Goal: Use online tool/utility: Use online tool/utility

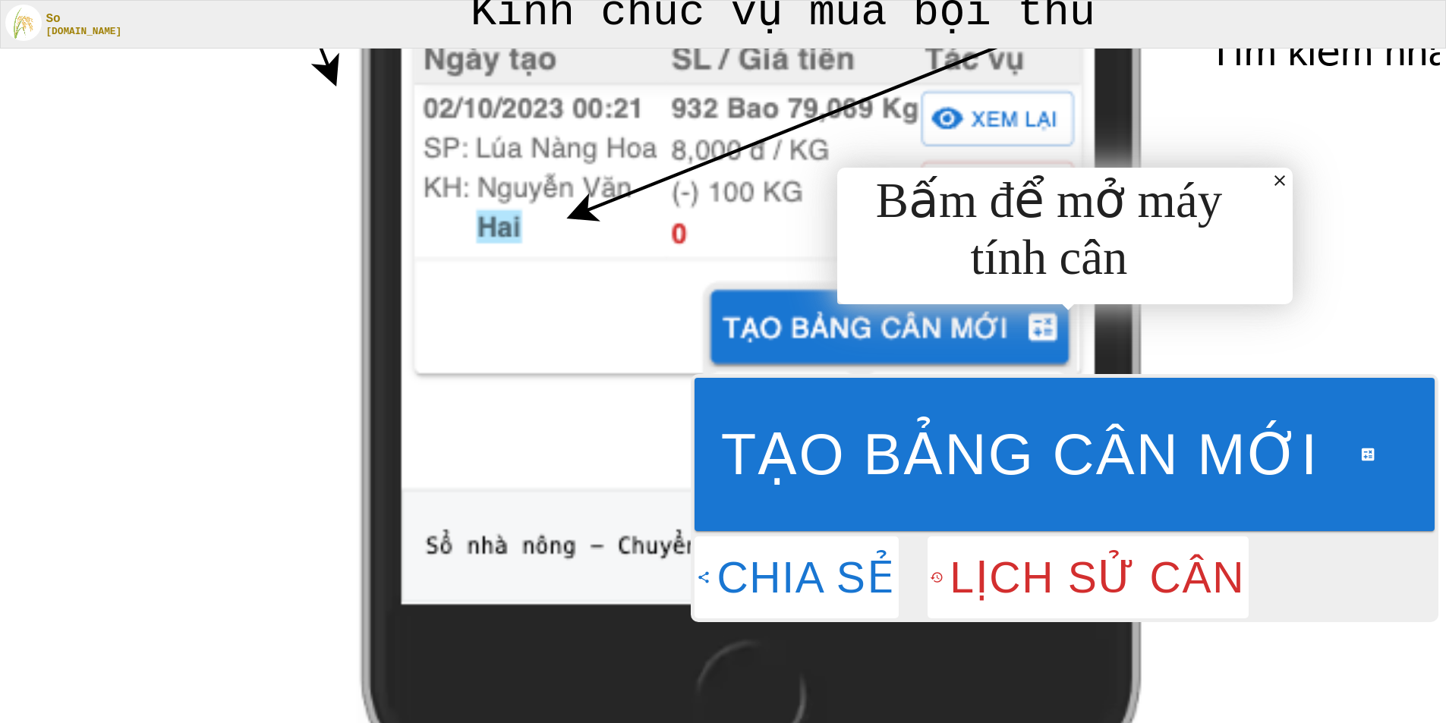
scroll to position [6100, 0]
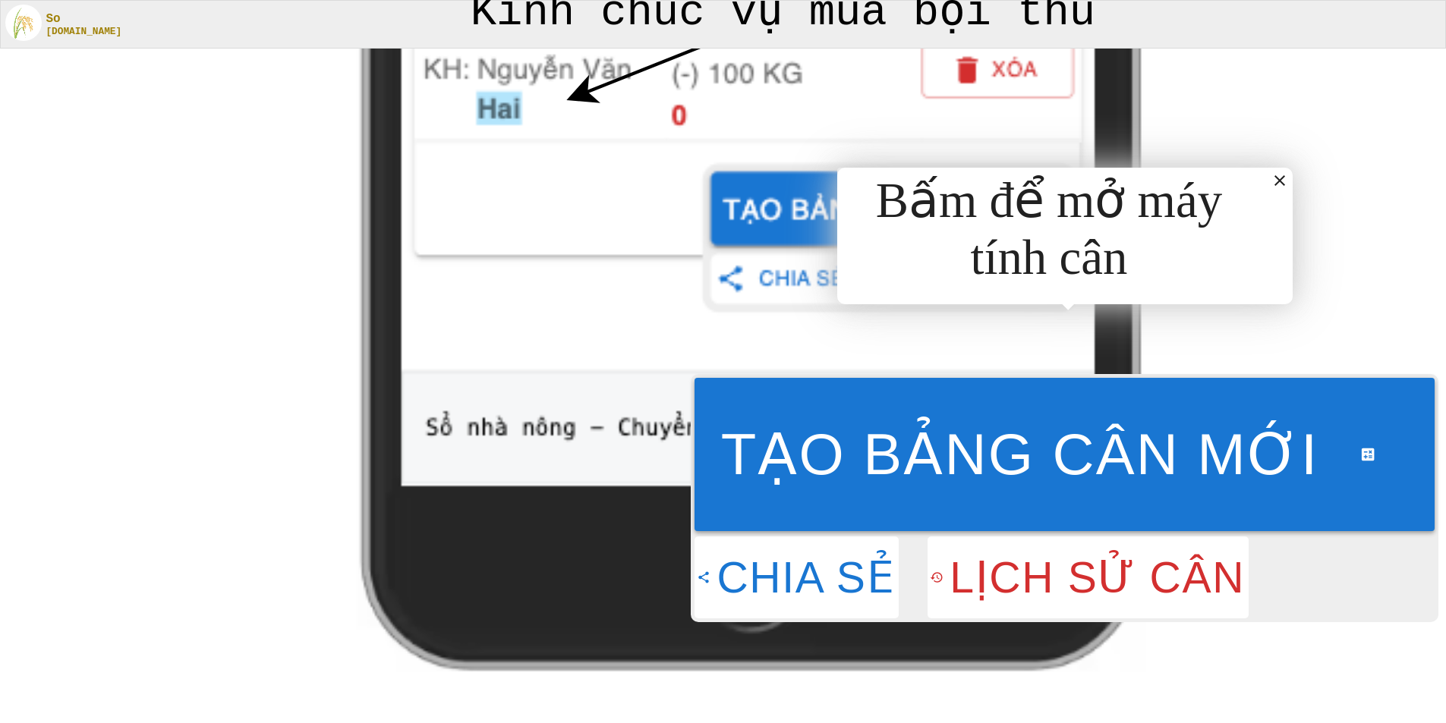
click at [1323, 448] on button "Tạo bảng cân mới" at bounding box center [1064, 454] width 740 height 153
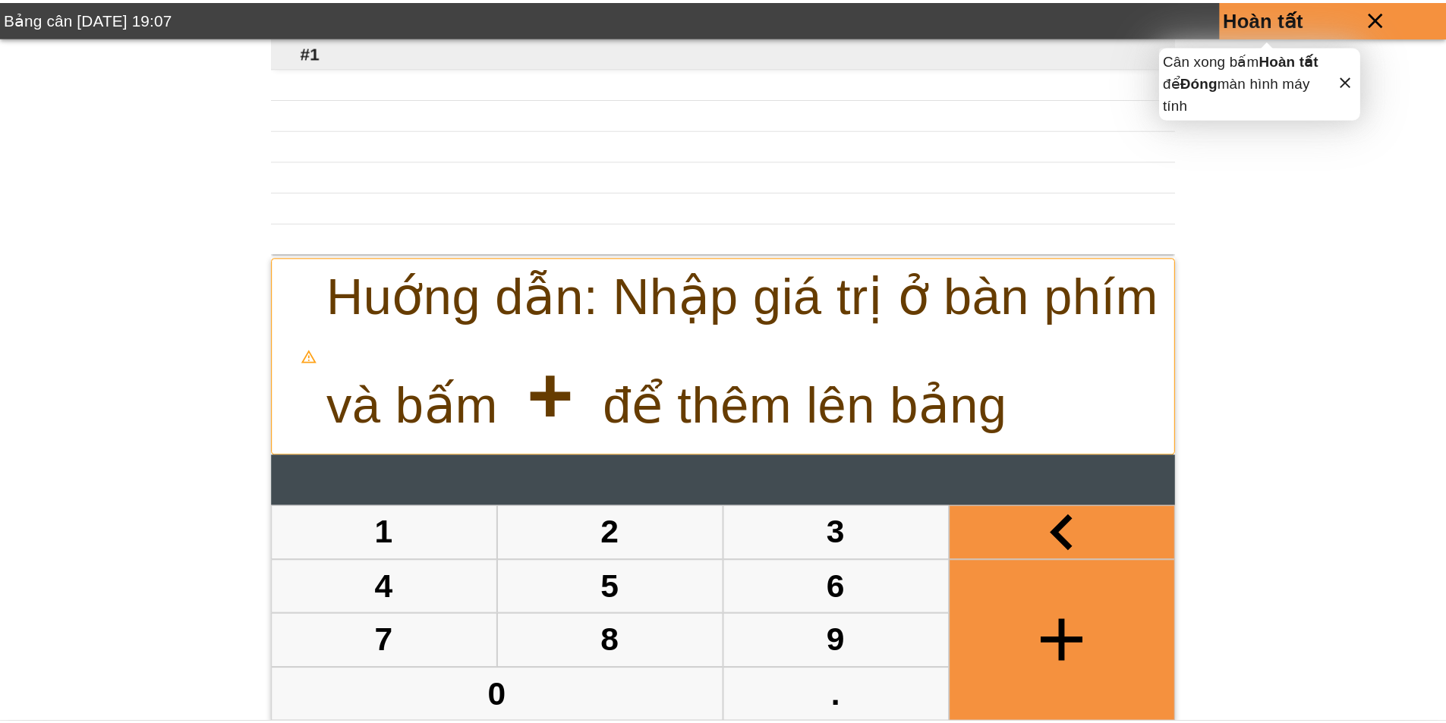
scroll to position [0, 0]
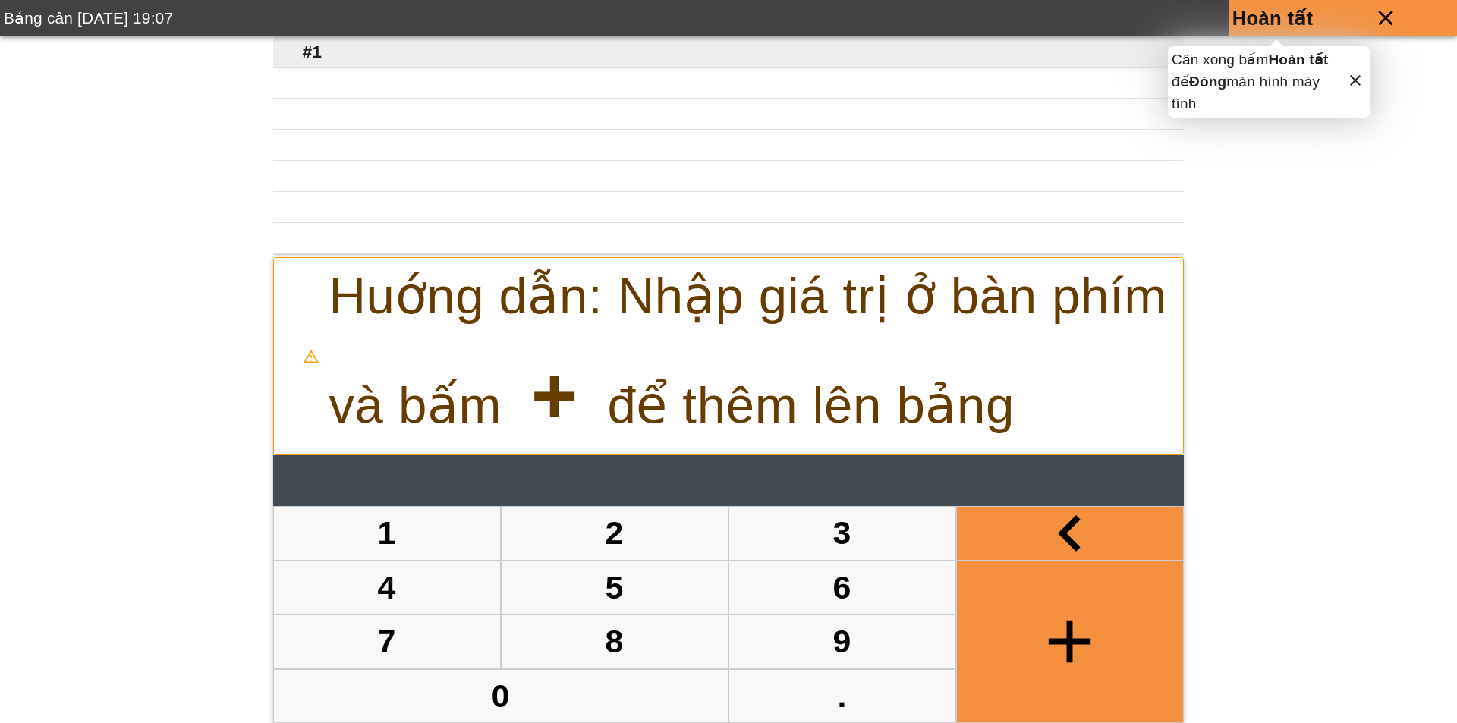
click at [576, 403] on strong "+" at bounding box center [554, 395] width 77 height 90
click at [354, 70] on p "grid" at bounding box center [1001, 83] width 1457 height 31
click at [304, 81] on p "grid" at bounding box center [1001, 83] width 1457 height 31
click at [1356, 78] on icon at bounding box center [1355, 80] width 18 height 18
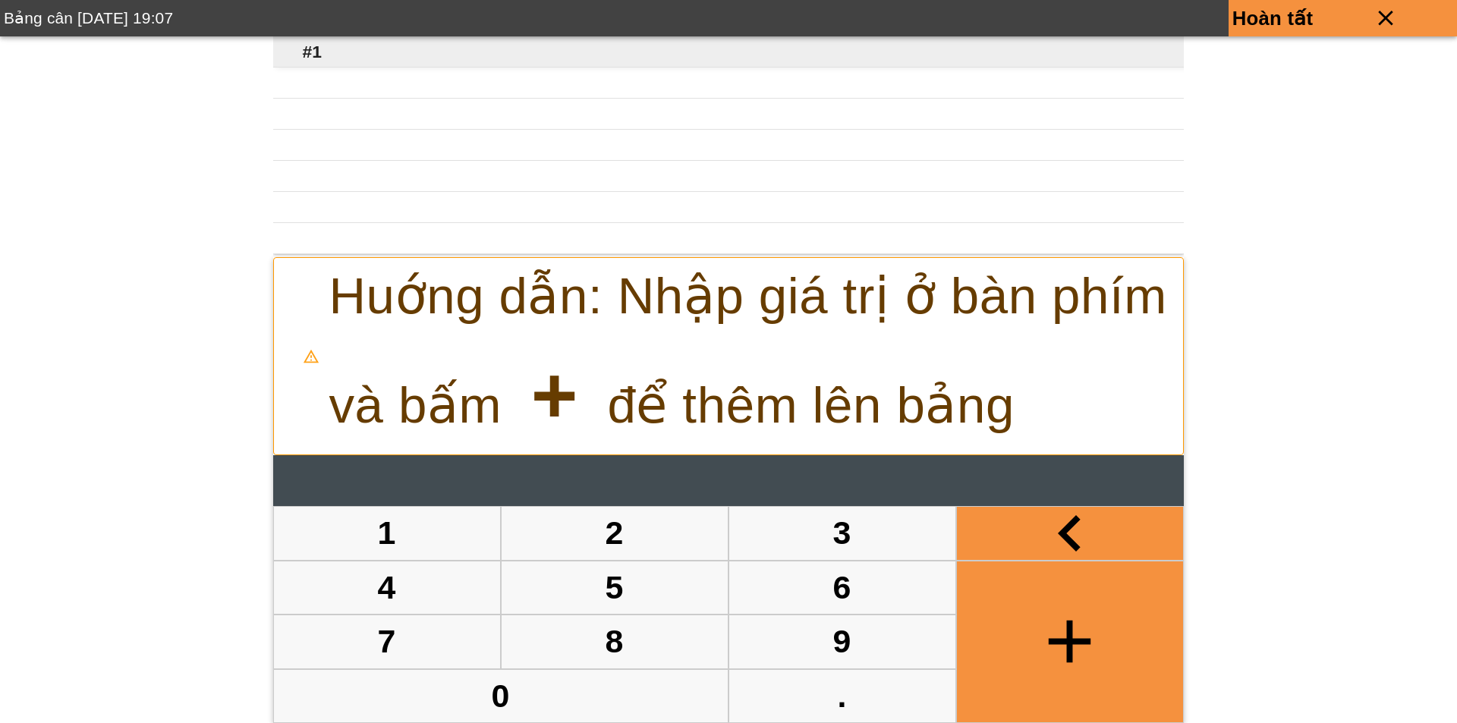
click at [319, 90] on p "grid" at bounding box center [1001, 83] width 1457 height 31
click at [1078, 615] on icon "button" at bounding box center [1070, 642] width 72 height 72
click at [406, 523] on button "1" at bounding box center [387, 533] width 226 height 52
click at [576, 526] on button "2" at bounding box center [615, 533] width 226 height 52
click at [838, 524] on button "3" at bounding box center [842, 533] width 226 height 52
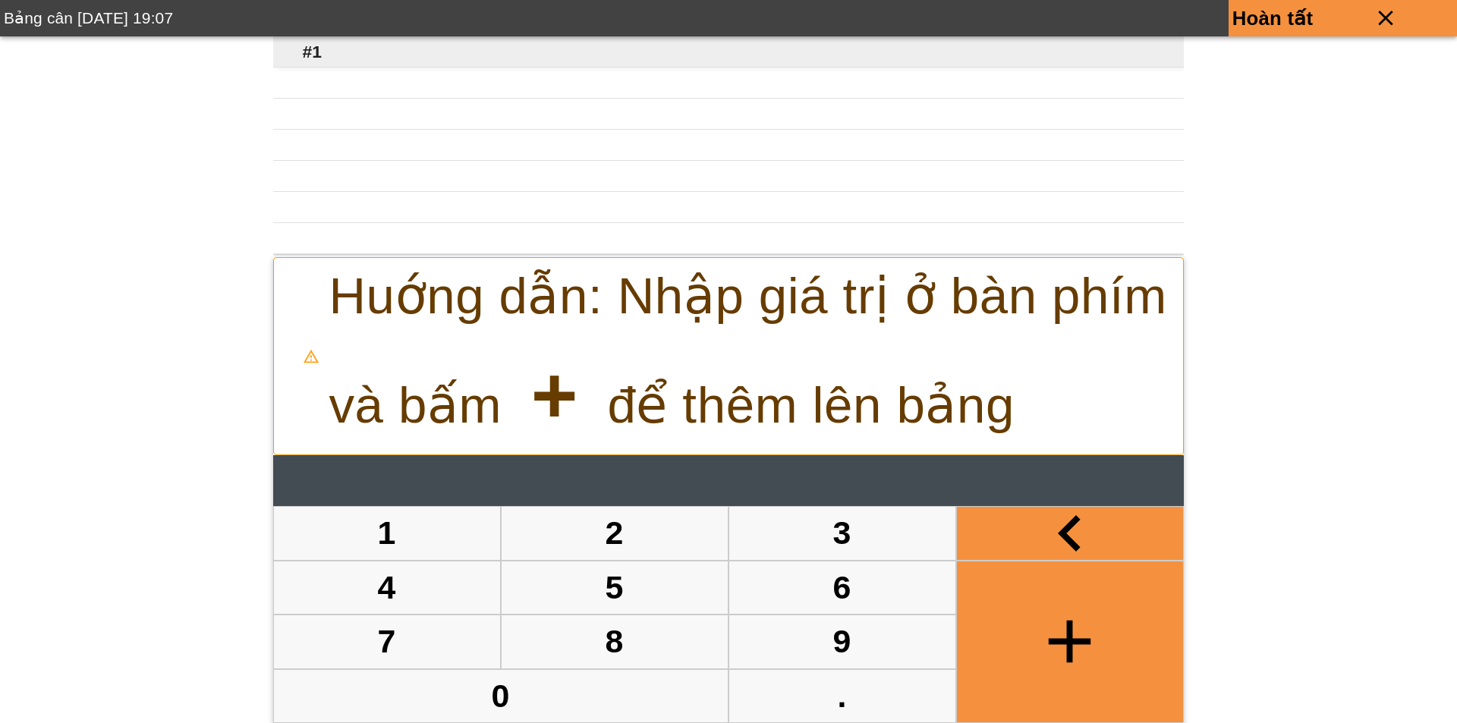
click at [512, 598] on button "5" at bounding box center [615, 588] width 226 height 52
click at [1076, 648] on icon "button" at bounding box center [1070, 642] width 72 height 72
click at [1405, 15] on icon "close" at bounding box center [1386, 17] width 146 height 25
